Goal: Task Accomplishment & Management: Manage account settings

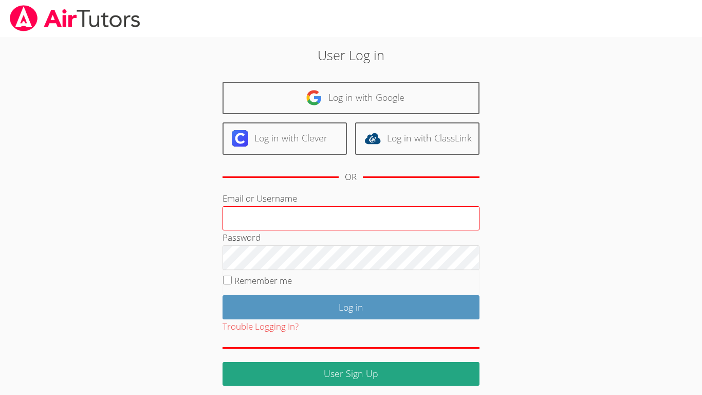
click at [315, 217] on input "Email or Username" at bounding box center [351, 218] width 257 height 25
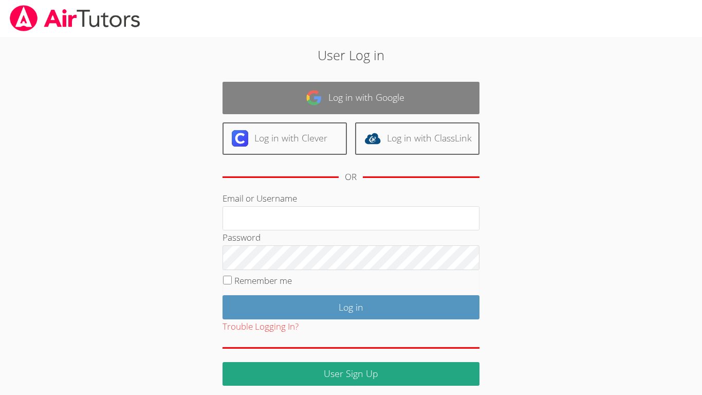
click at [281, 108] on link "Log in with Google" at bounding box center [351, 98] width 257 height 32
